Goal: Navigation & Orientation: Find specific page/section

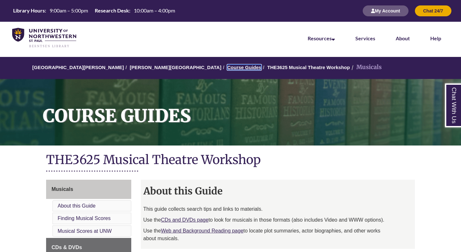
click at [227, 67] on link "Course Guides" at bounding box center [244, 67] width 34 height 5
